Goal: Information Seeking & Learning: Understand process/instructions

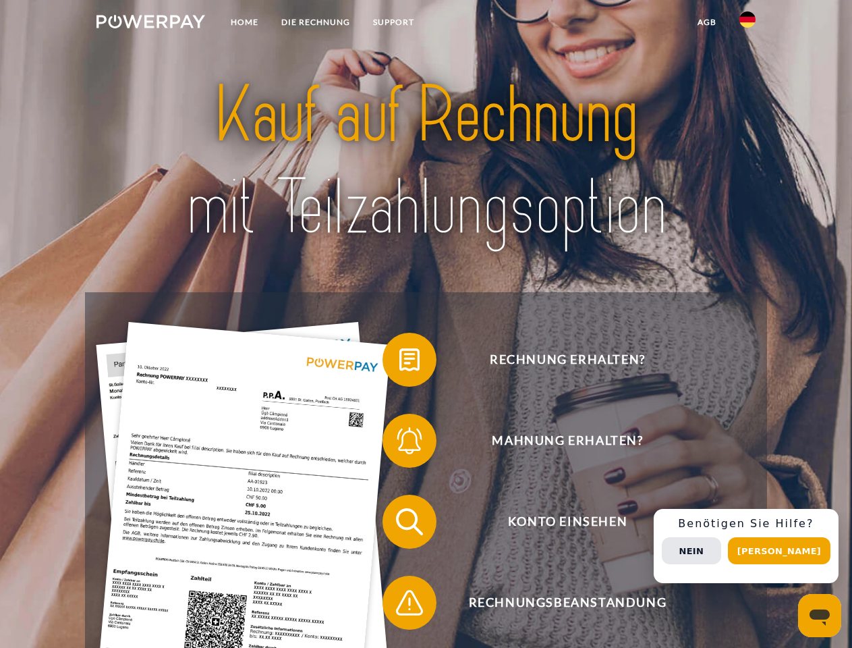
click at [150, 24] on img at bounding box center [150, 21] width 109 height 13
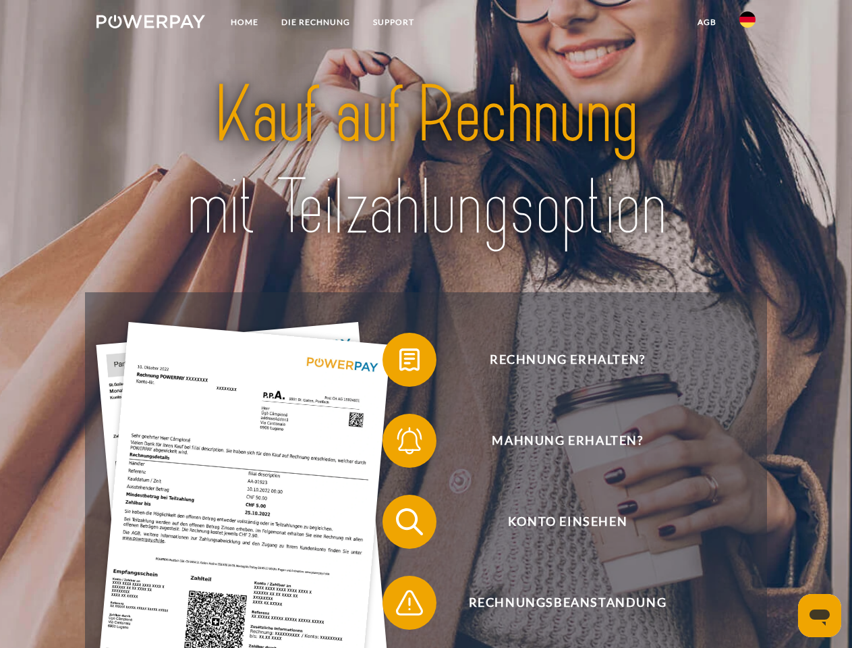
click at [748, 24] on img at bounding box center [748, 19] width 16 height 16
click at [707, 22] on link "agb" at bounding box center [707, 22] width 42 height 24
click at [399, 362] on span at bounding box center [389, 359] width 67 height 67
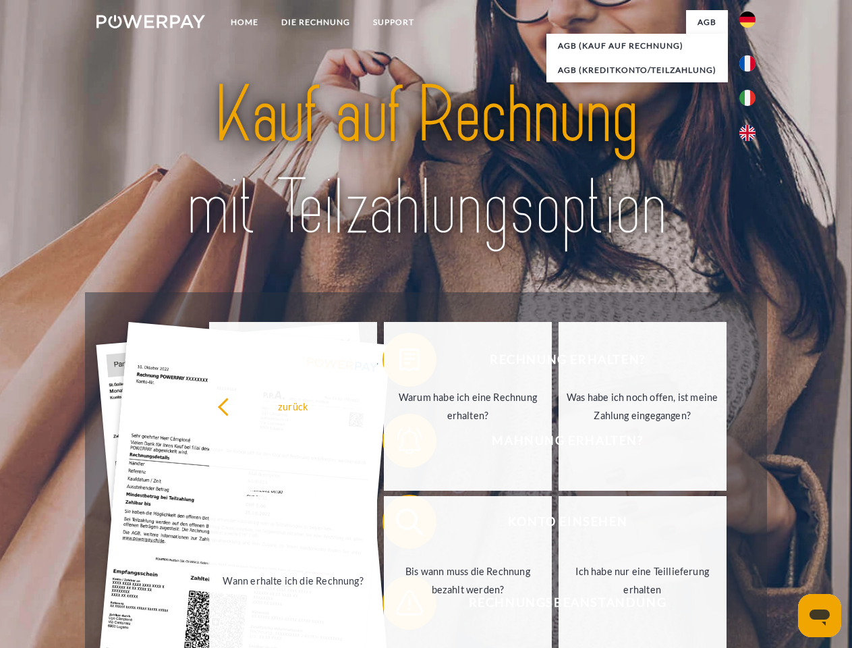
click at [399, 443] on div "zurück Warum habe ich eine Rechnung erhalten? Was habe ich noch offen, ist mein…" at bounding box center [468, 493] width 545 height 348
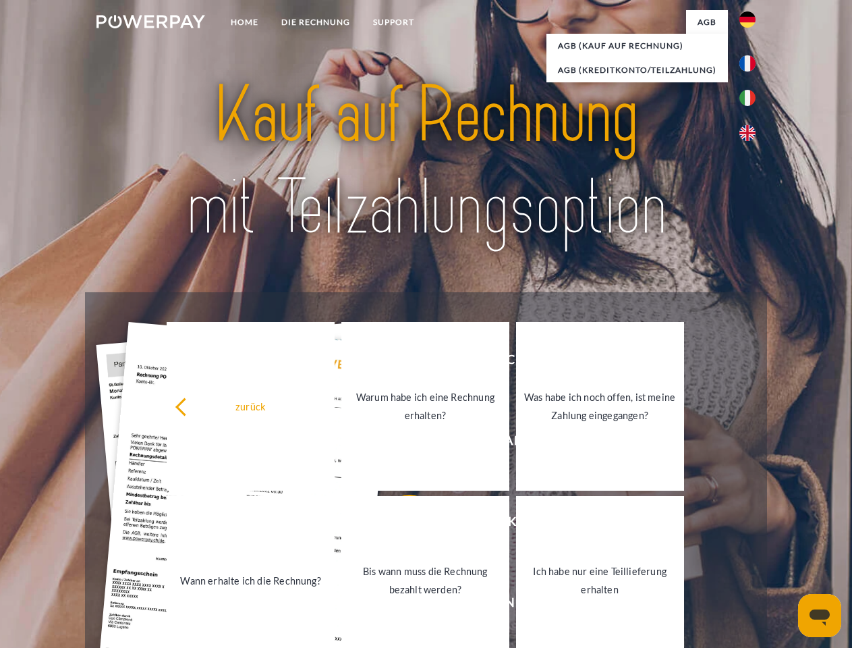
click at [399, 524] on link "Bis wann muss die Rechnung bezahlt werden?" at bounding box center [425, 580] width 168 height 169
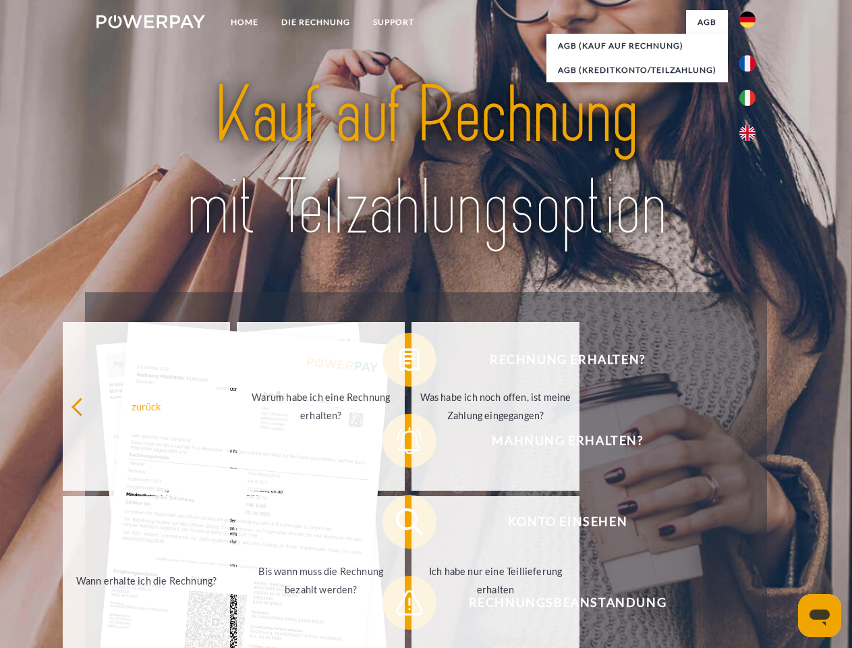
click at [399, 605] on span at bounding box center [389, 602] width 67 height 67
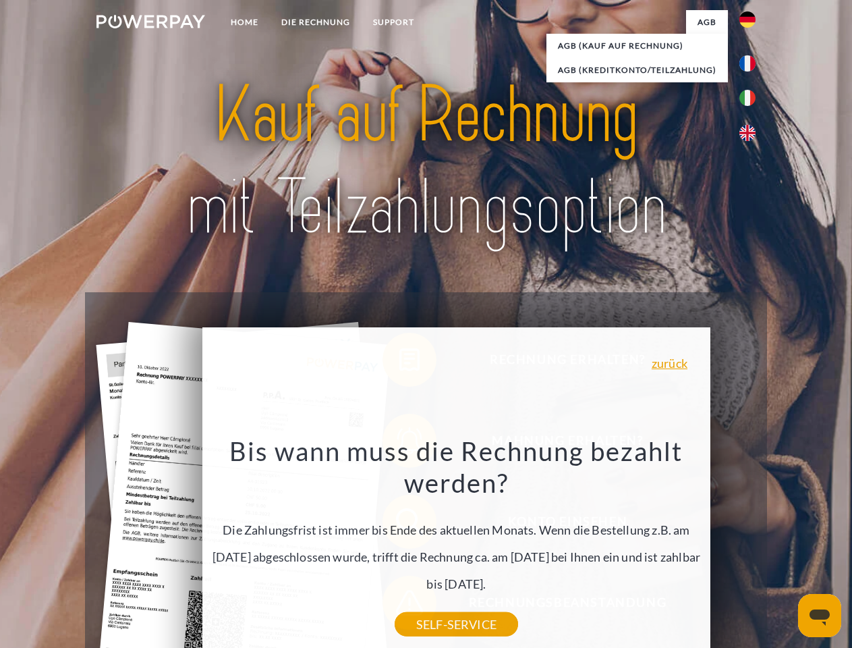
click at [751, 546] on div "Rechnung erhalten? Mahnung erhalten? Konto einsehen" at bounding box center [426, 562] width 682 height 540
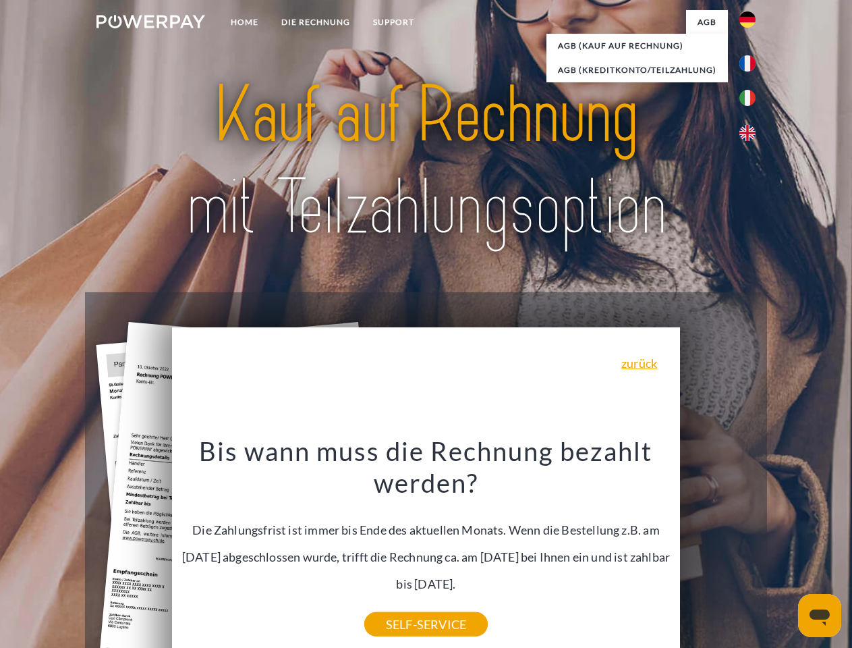
click at [718, 549] on span "Konto einsehen" at bounding box center [567, 522] width 331 height 54
click at [784, 551] on header "Home DIE RECHNUNG SUPPORT" at bounding box center [426, 466] width 852 height 932
